Goal: Find contact information: Find contact information

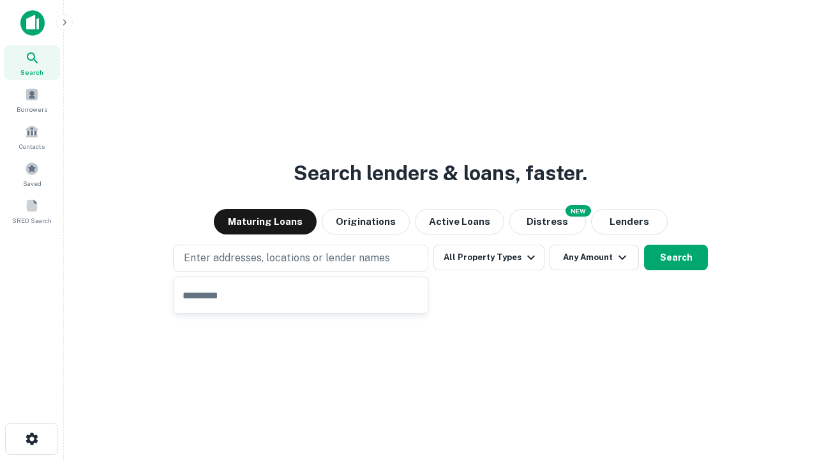
type input "**********"
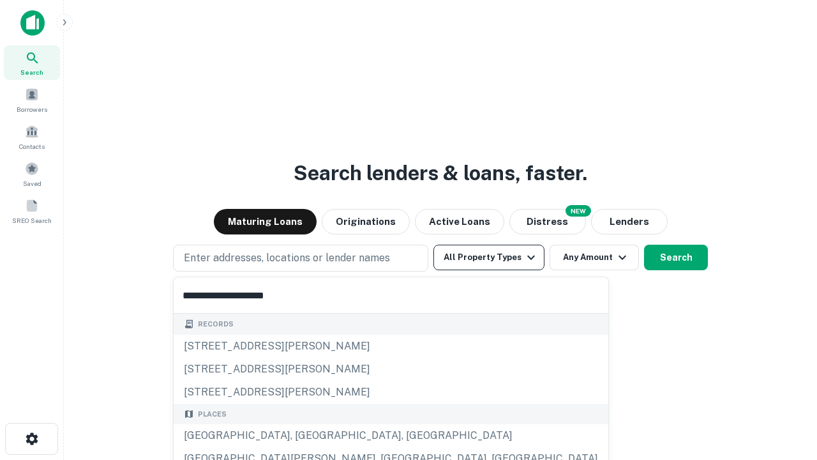
click at [305, 435] on div "Santa Monica, CA, USA" at bounding box center [391, 435] width 435 height 23
click at [489, 257] on button "All Property Types" at bounding box center [489, 258] width 111 height 26
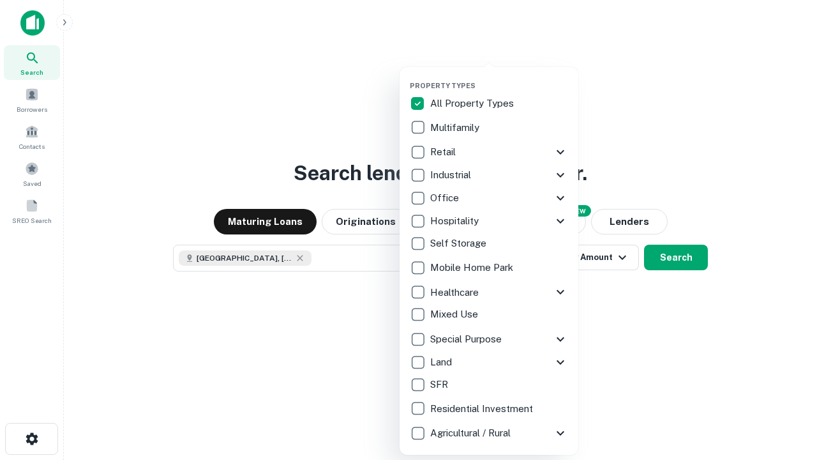
click at [499, 77] on button "button" at bounding box center [499, 77] width 179 height 1
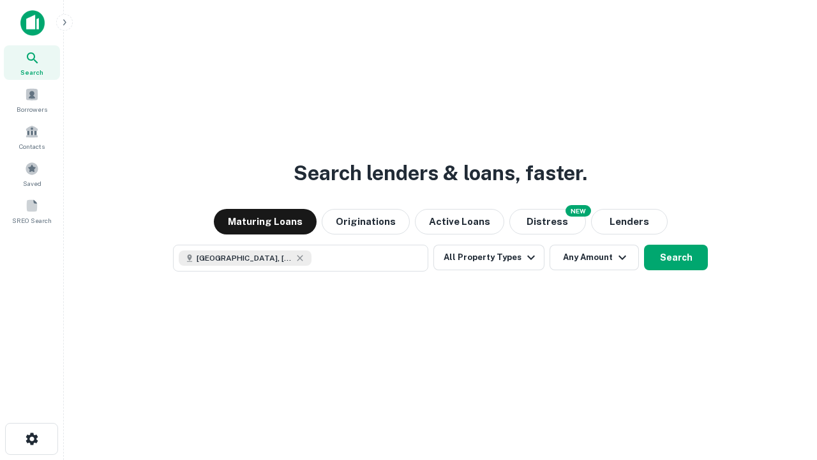
scroll to position [20, 0]
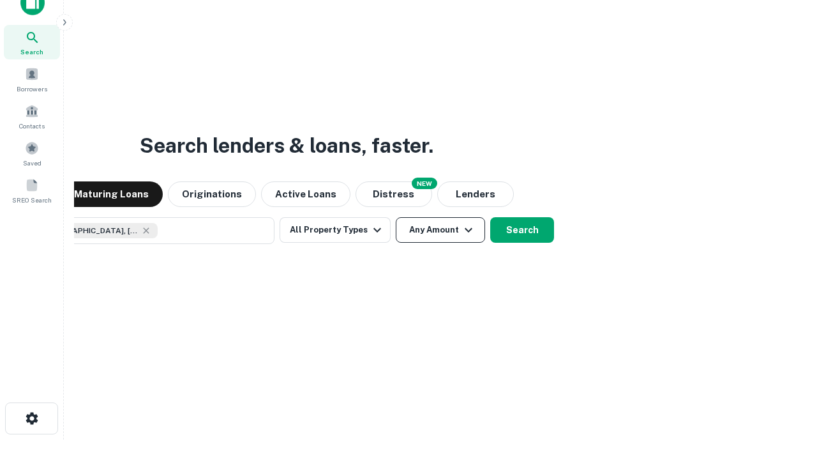
click at [396, 217] on button "Any Amount" at bounding box center [440, 230] width 89 height 26
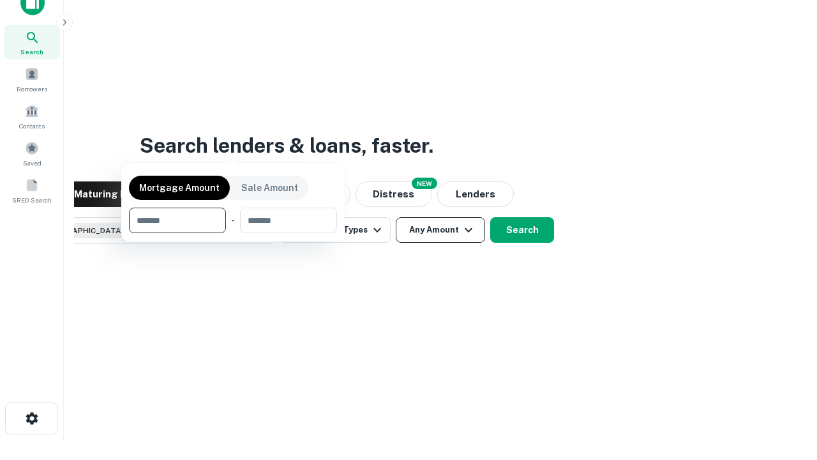
scroll to position [92, 361]
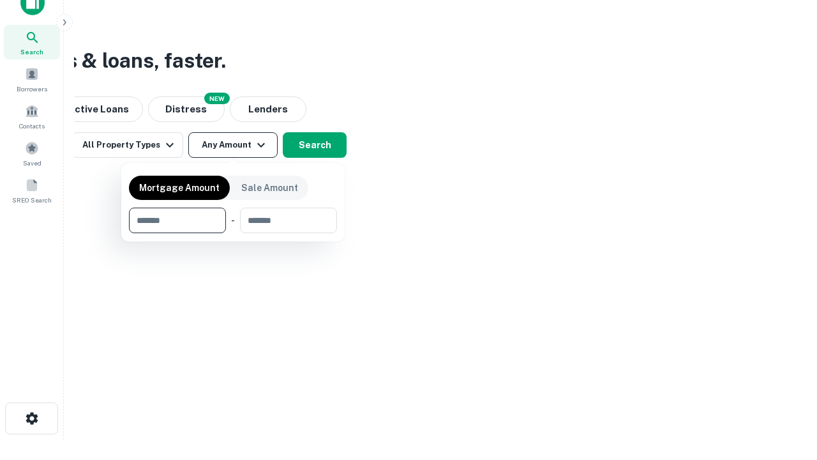
type input "*******"
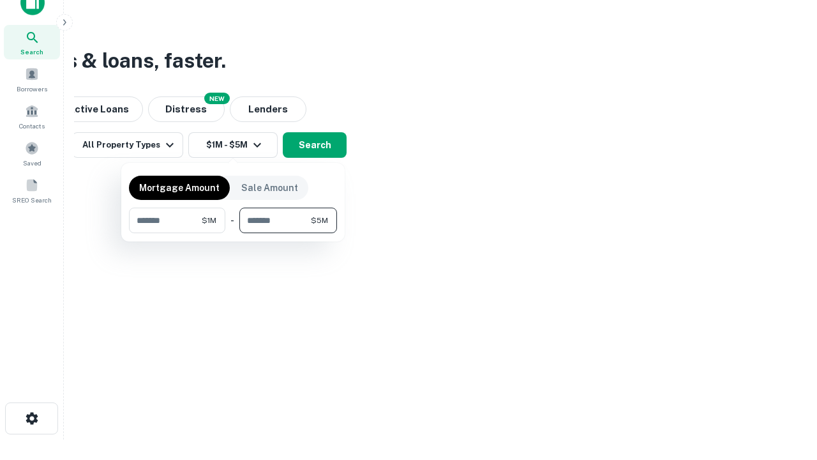
type input "*******"
click at [233, 233] on button "button" at bounding box center [233, 233] width 208 height 1
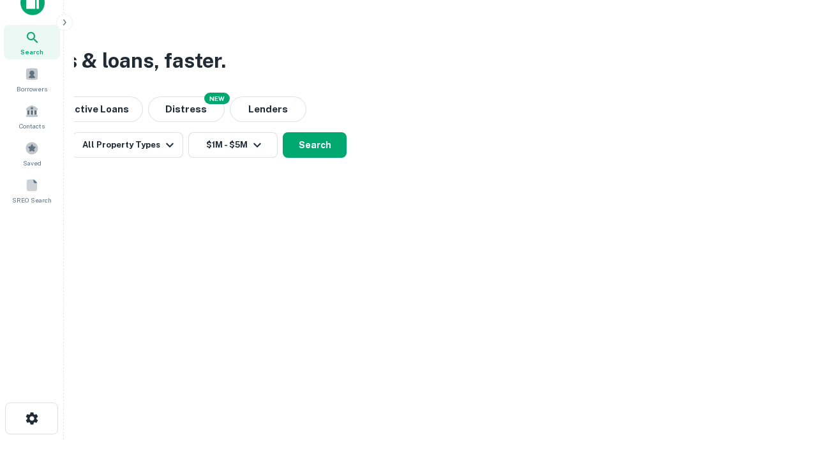
scroll to position [20, 0]
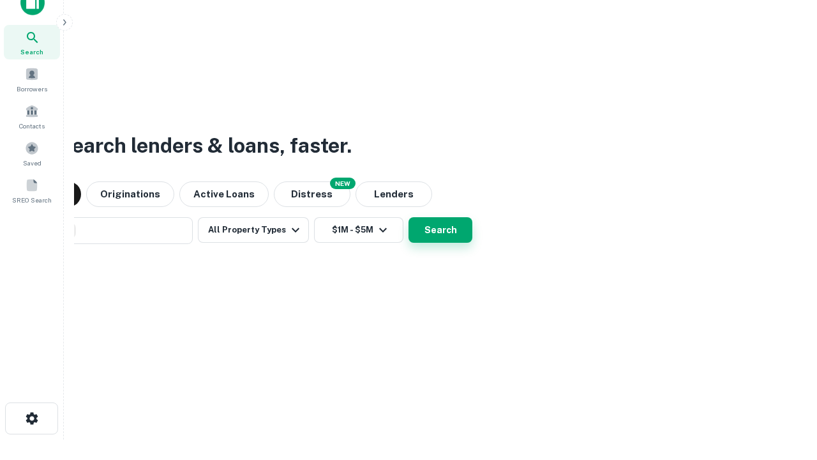
click at [409, 217] on button "Search" at bounding box center [441, 230] width 64 height 26
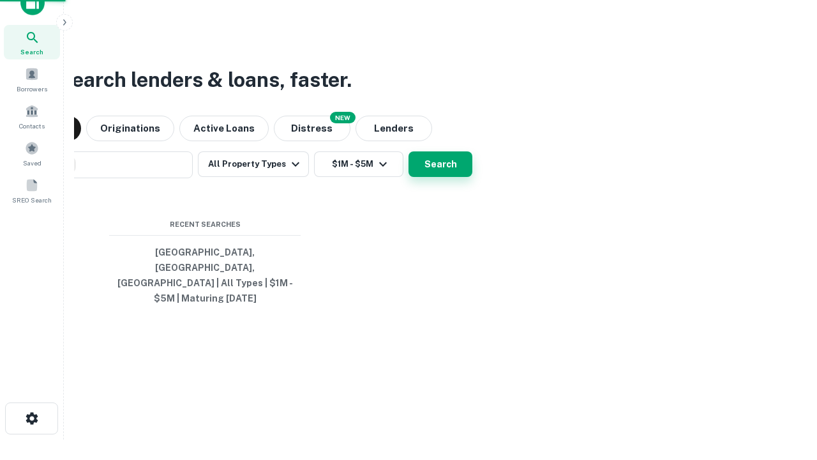
scroll to position [42, 361]
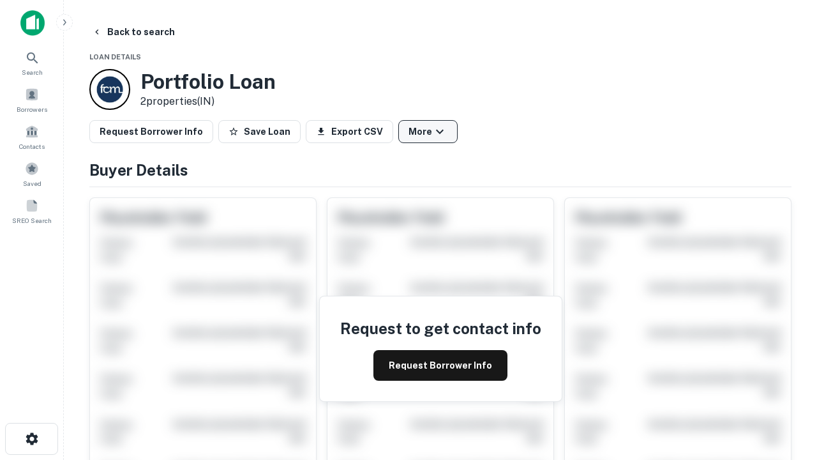
click at [428, 132] on button "More" at bounding box center [427, 131] width 59 height 23
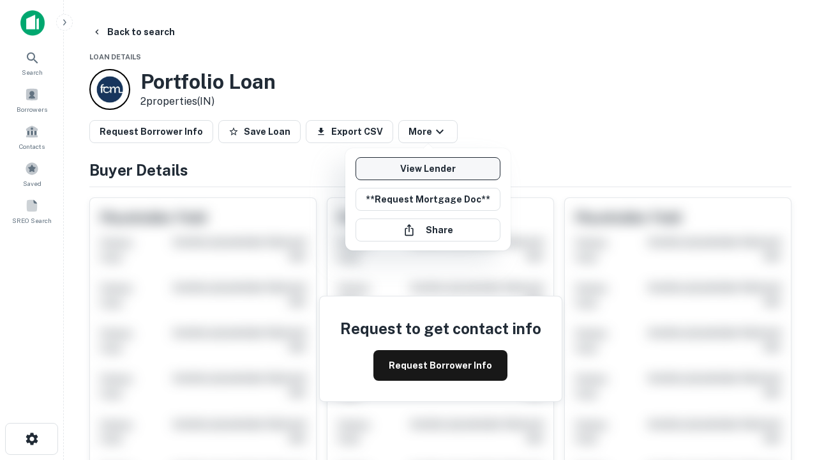
click at [428, 169] on link "View Lender" at bounding box center [428, 168] width 145 height 23
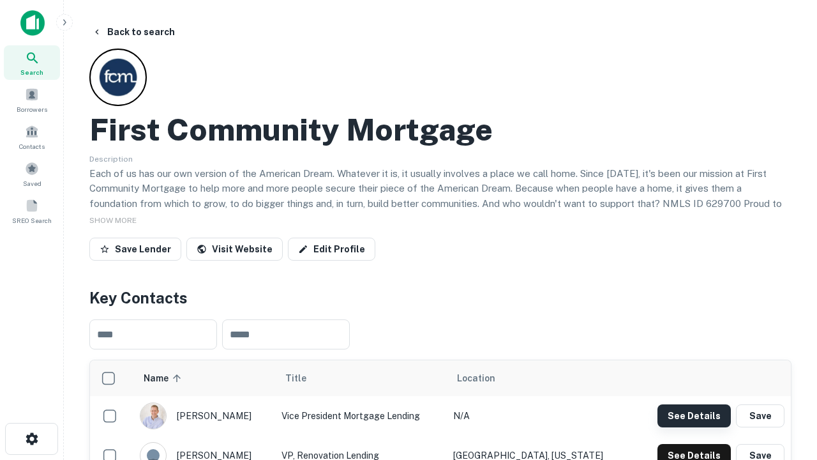
click at [694, 415] on button "See Details" at bounding box center [694, 415] width 73 height 23
click at [31, 439] on icon "button" at bounding box center [31, 438] width 15 height 15
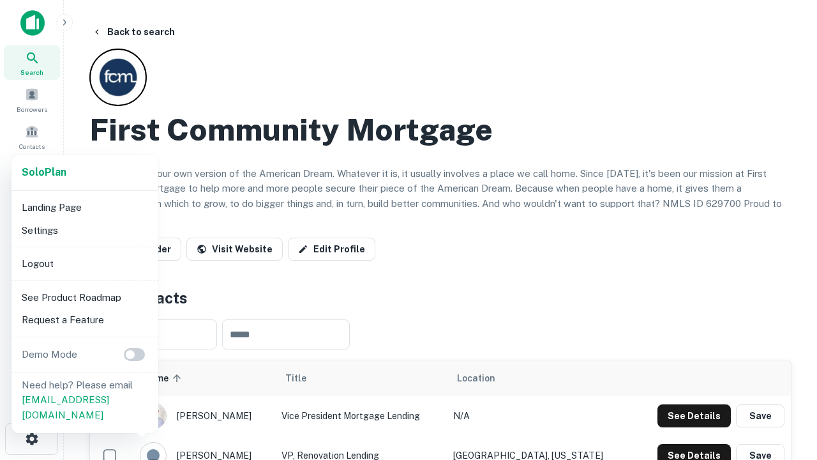
click at [84, 263] on li "Logout" at bounding box center [85, 263] width 137 height 23
